Goal: Communication & Community: Connect with others

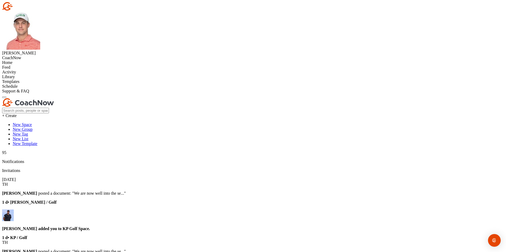
type input "vict"
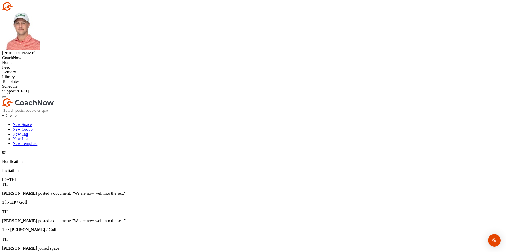
type input "trev"
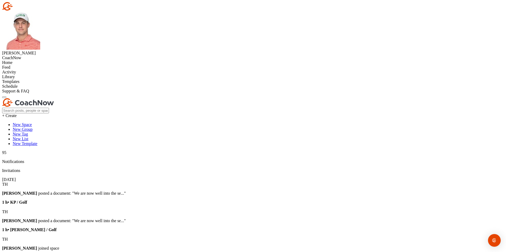
click at [22, 60] on div "Home" at bounding box center [253, 62] width 502 height 5
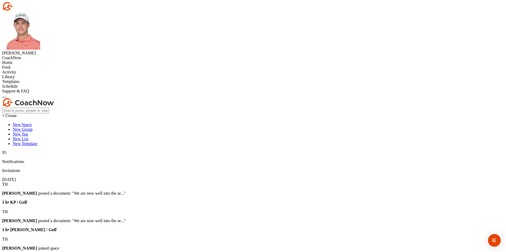
type input "toji"
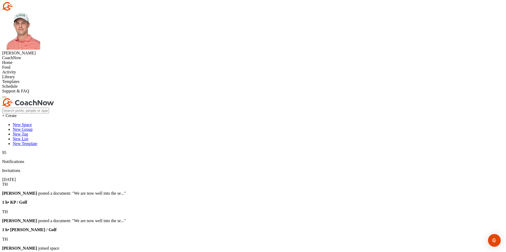
type input "trev"
click at [19, 60] on div "Home" at bounding box center [253, 62] width 502 height 5
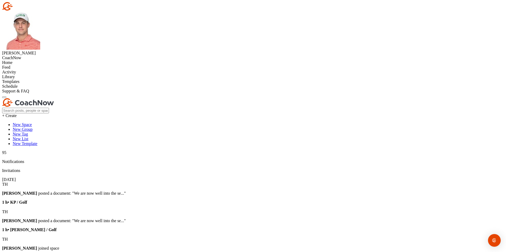
type input "tere"
drag, startPoint x: 219, startPoint y: 80, endPoint x: 219, endPoint y: 85, distance: 4.8
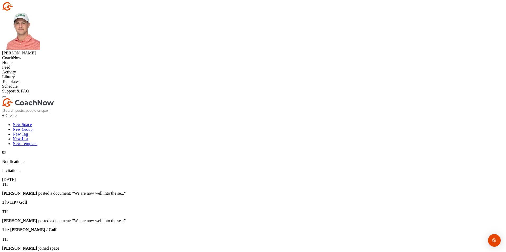
type input "tre"
click at [17, 60] on div "Home" at bounding box center [253, 62] width 502 height 5
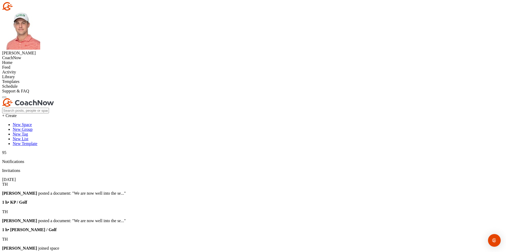
type input "s"
type input "p"
type input "r"
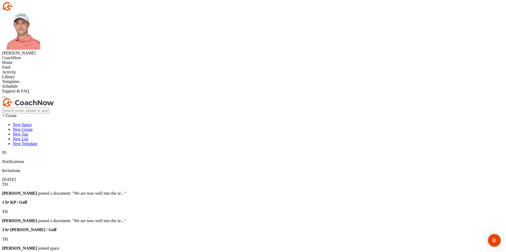
type input "b"
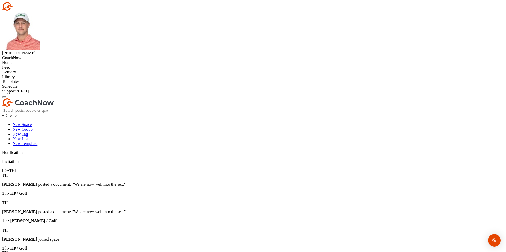
type input "l"
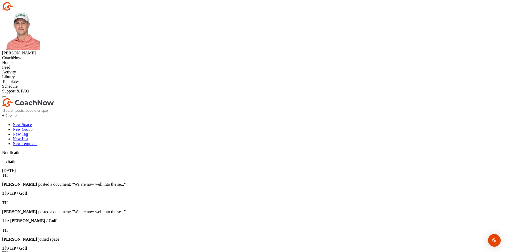
type input "riku"
type input "trev"
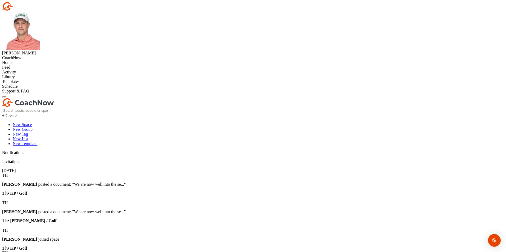
click at [21, 60] on div "Home" at bounding box center [253, 62] width 502 height 5
type input "osca"
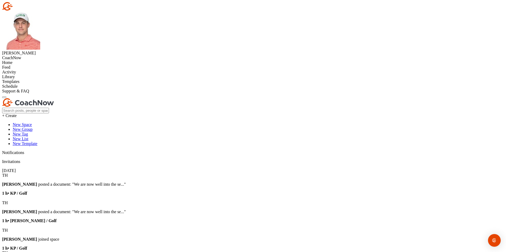
type input "tre"
click at [20, 60] on div "Home" at bounding box center [253, 62] width 502 height 5
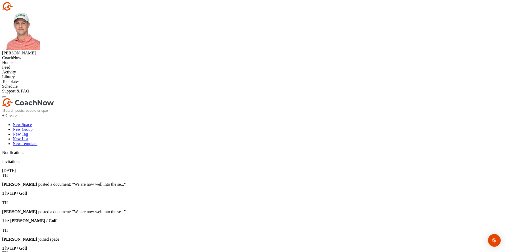
type input "[PERSON_NAME]"
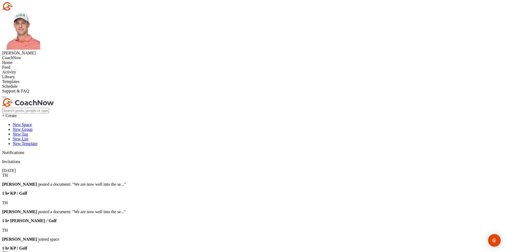
type input "tre"
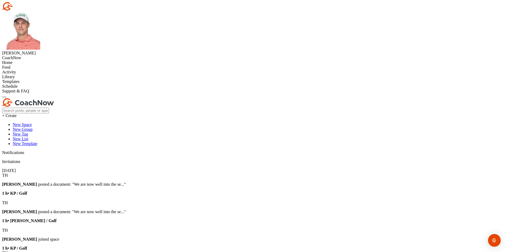
click at [22, 60] on div "Home" at bounding box center [253, 62] width 502 height 5
type input "m"
type input "[PERSON_NAME]"
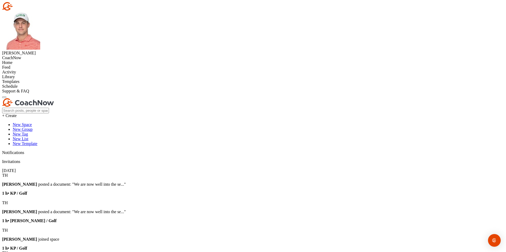
type input "tre"
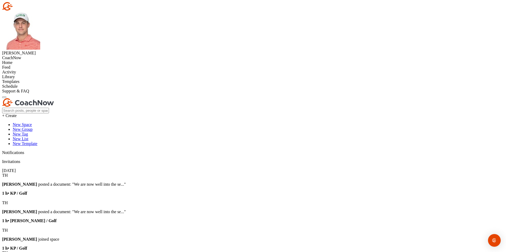
click at [17, 60] on div "Home" at bounding box center [253, 62] width 502 height 5
type input "[PERSON_NAME]"
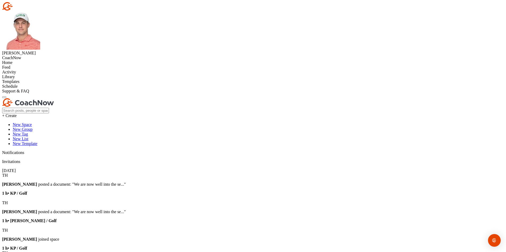
type input "[PERSON_NAME]"
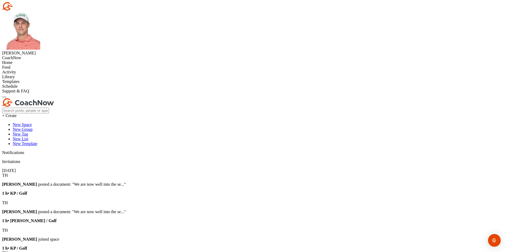
type input "trev"
click at [21, 60] on div "Home" at bounding box center [253, 62] width 502 height 5
